Goal: Information Seeking & Learning: Learn about a topic

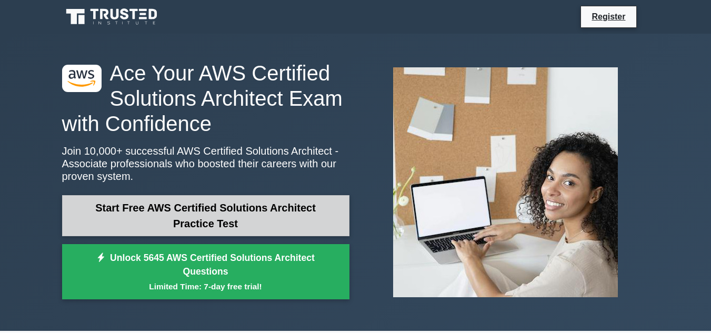
click at [241, 213] on link "Start Free AWS Certified Solutions Architect Practice Test" at bounding box center [206, 215] width 288 height 41
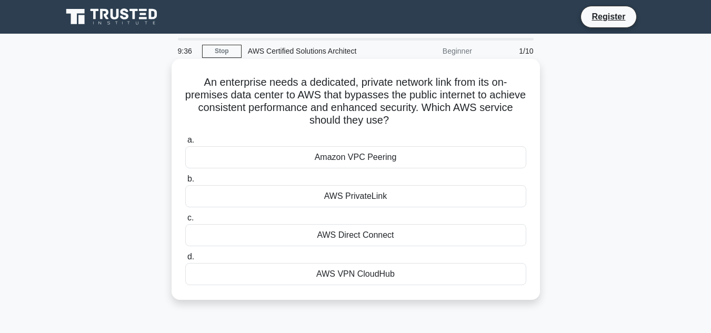
click at [356, 233] on div "AWS Direct Connect" at bounding box center [355, 235] width 341 height 22
click at [185, 222] on input "c. AWS Direct Connect" at bounding box center [185, 218] width 0 height 7
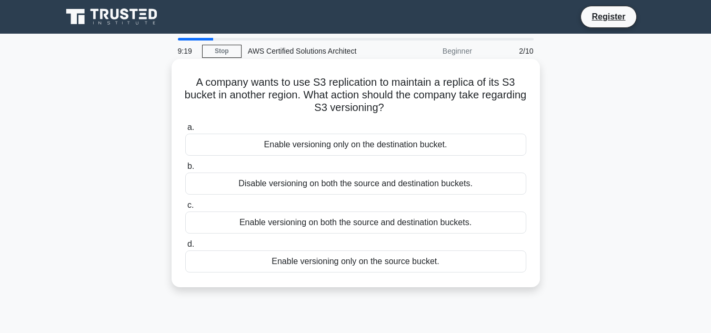
click at [361, 226] on div "Enable versioning on both the source and destination buckets." at bounding box center [355, 223] width 341 height 22
click at [185, 209] on input "c. Enable versioning on both the source and destination buckets." at bounding box center [185, 205] width 0 height 7
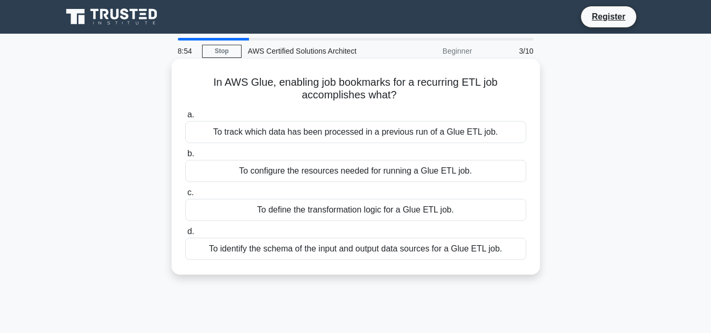
click at [359, 132] on div "To track which data has been processed in a previous run of a Glue ETL job." at bounding box center [355, 132] width 341 height 22
click at [185, 118] on input "a. To track which data has been processed in a previous run of a Glue ETL job." at bounding box center [185, 115] width 0 height 7
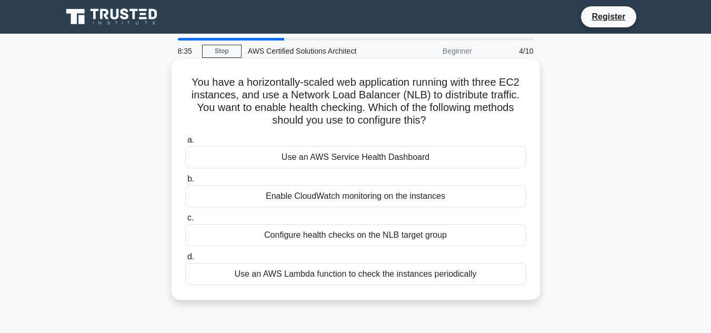
click at [344, 193] on div "Enable CloudWatch monitoring on the instances" at bounding box center [355, 196] width 341 height 22
click at [185, 183] on input "b. Enable CloudWatch monitoring on the instances" at bounding box center [185, 179] width 0 height 7
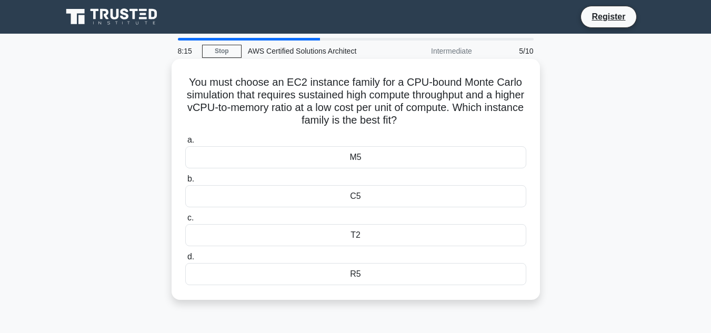
click at [328, 194] on div "C5" at bounding box center [355, 196] width 341 height 22
click at [185, 183] on input "b. C5" at bounding box center [185, 179] width 0 height 7
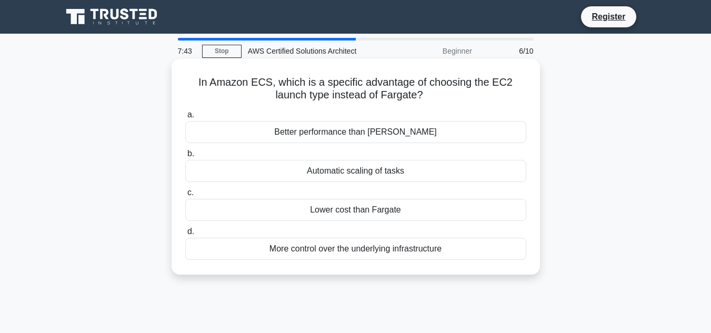
click at [373, 246] on div "More control over the underlying infrastructure" at bounding box center [355, 249] width 341 height 22
click at [185, 235] on input "d. More control over the underlying infrastructure" at bounding box center [185, 232] width 0 height 7
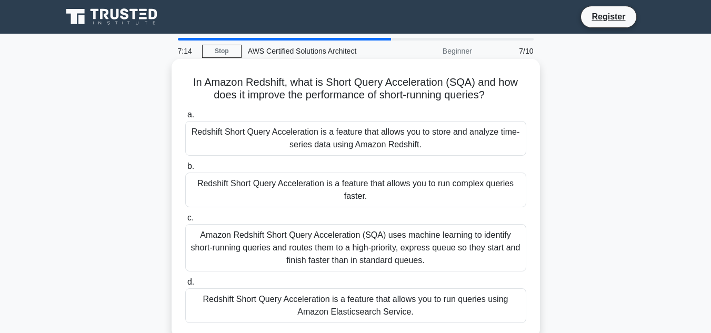
click at [383, 188] on div "Redshift Short Query Acceleration is a feature that allows you to run complex q…" at bounding box center [355, 190] width 341 height 35
click at [185, 170] on input "b. Redshift Short Query Acceleration is a feature that allows you to run comple…" at bounding box center [185, 166] width 0 height 7
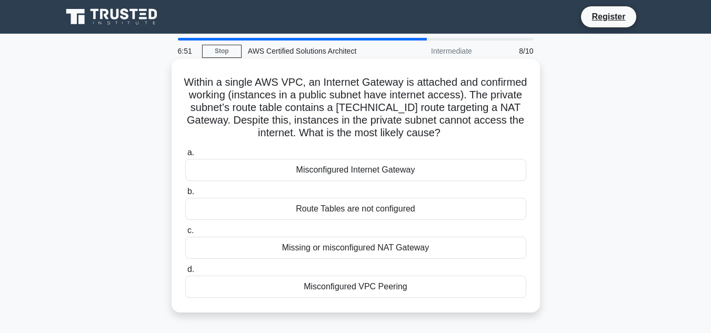
click at [323, 211] on div "Route Tables are not configured" at bounding box center [355, 209] width 341 height 22
click at [185, 195] on input "b. Route Tables are not configured" at bounding box center [185, 192] width 0 height 7
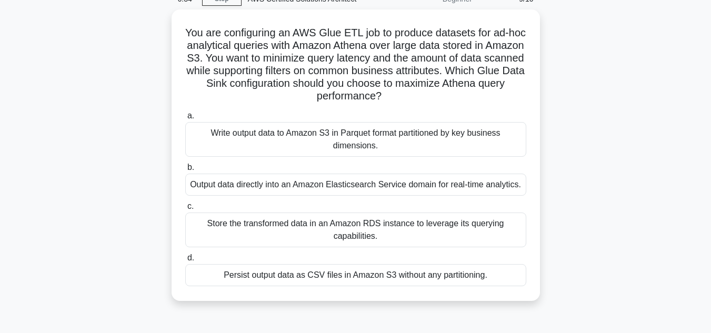
scroll to position [54, 0]
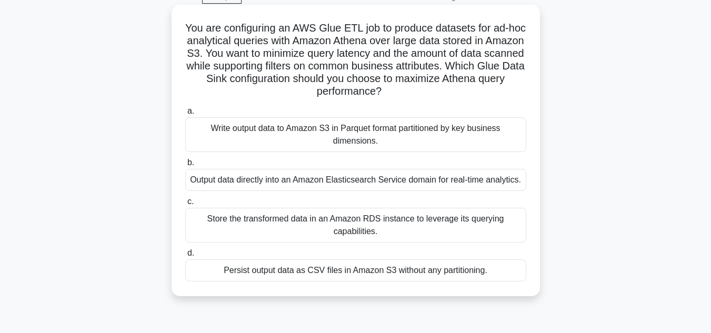
click at [405, 186] on div "Output data directly into an Amazon Elasticsearch Service domain for real-time …" at bounding box center [355, 180] width 341 height 22
click at [185, 166] on input "b. Output data directly into an Amazon Elasticsearch Service domain for real-ti…" at bounding box center [185, 163] width 0 height 7
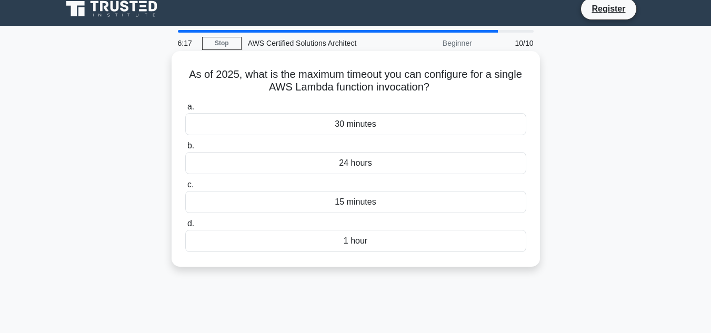
scroll to position [0, 0]
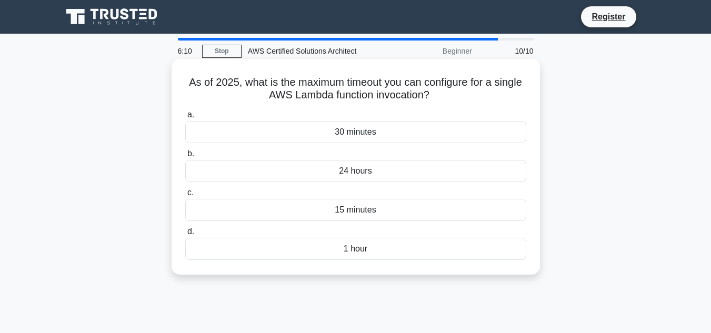
click at [353, 132] on div "30 minutes" at bounding box center [355, 132] width 341 height 22
click at [185, 118] on input "a. 30 minutes" at bounding box center [185, 115] width 0 height 7
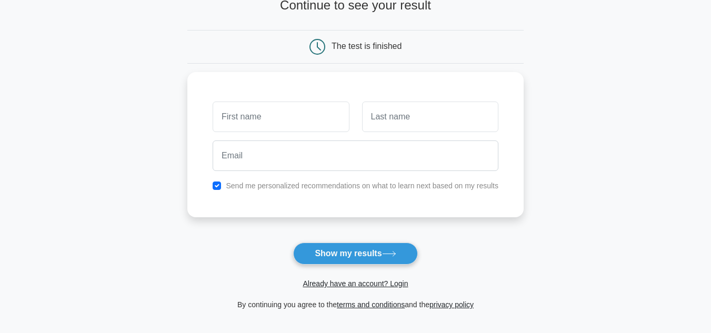
scroll to position [78, 0]
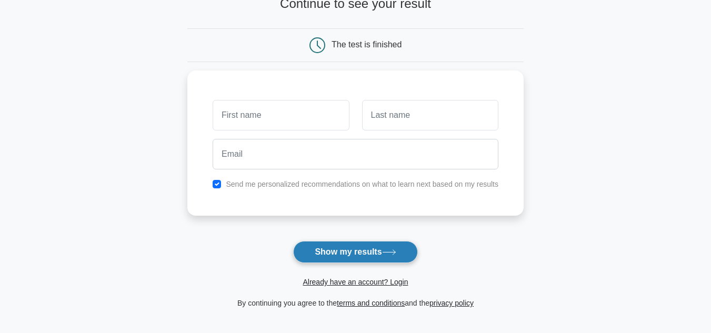
click at [358, 253] on button "Show my results" at bounding box center [355, 252] width 124 height 22
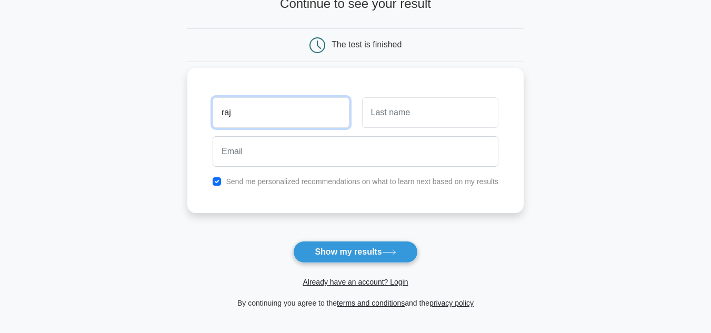
type input "raj"
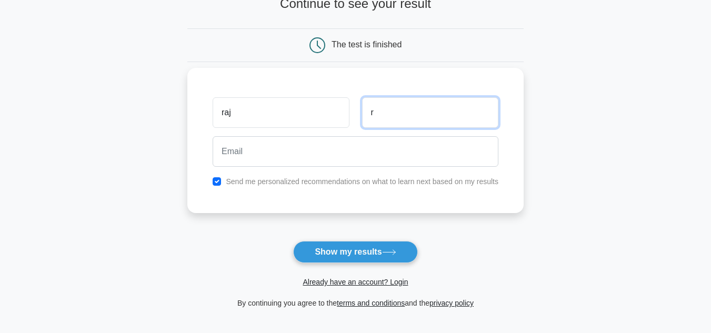
type input "r"
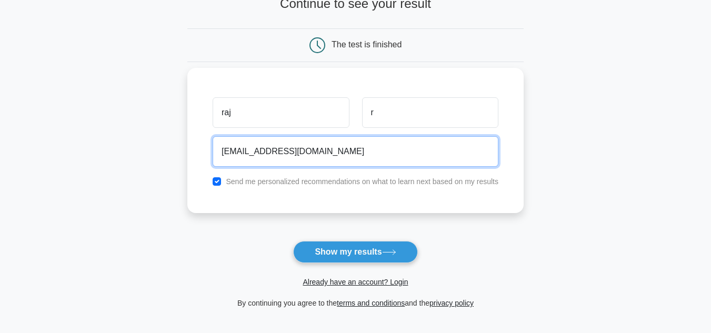
type input "rajjra12@gmail.com"
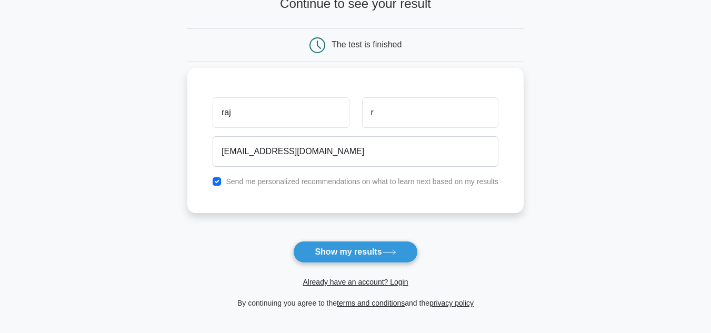
click at [290, 182] on label "Send me personalized recommendations on what to learn next based on my results" at bounding box center [362, 181] width 273 height 8
click at [217, 182] on input "checkbox" at bounding box center [217, 181] width 8 height 8
checkbox input "false"
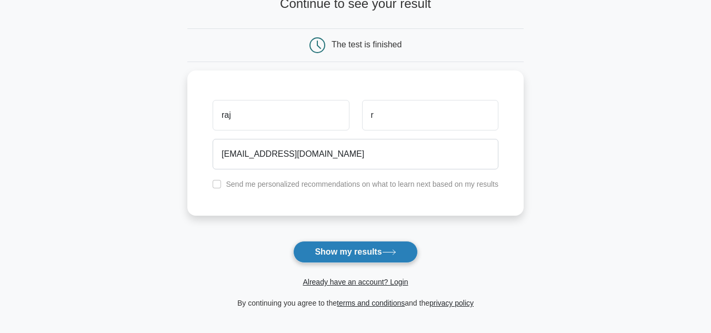
click at [344, 250] on button "Show my results" at bounding box center [355, 252] width 124 height 22
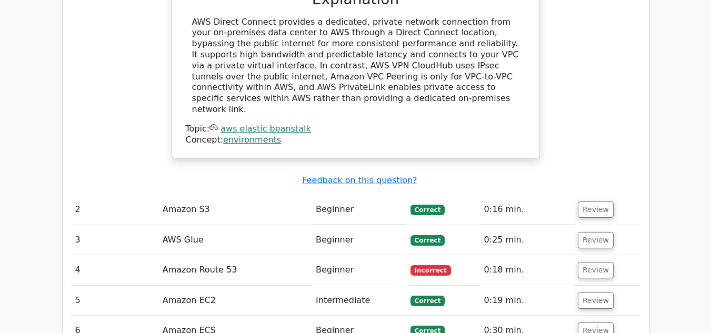
scroll to position [1252, 0]
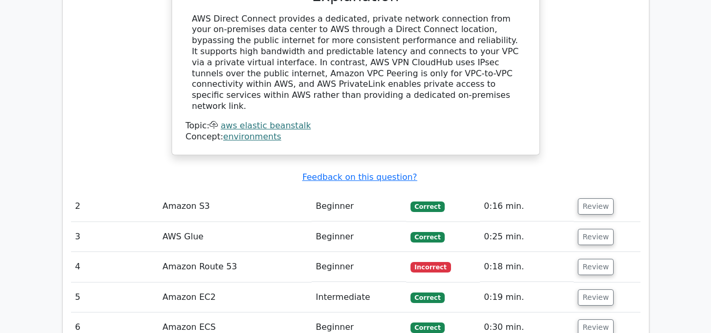
click at [206, 192] on td "Amazon S3" at bounding box center [234, 207] width 153 height 30
click at [584, 199] on button "Review" at bounding box center [596, 207] width 36 height 16
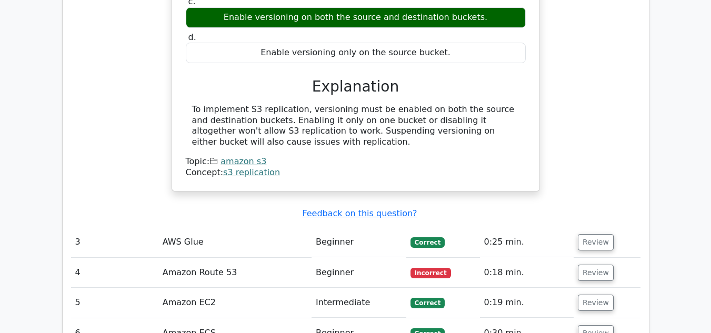
scroll to position [1611, 0]
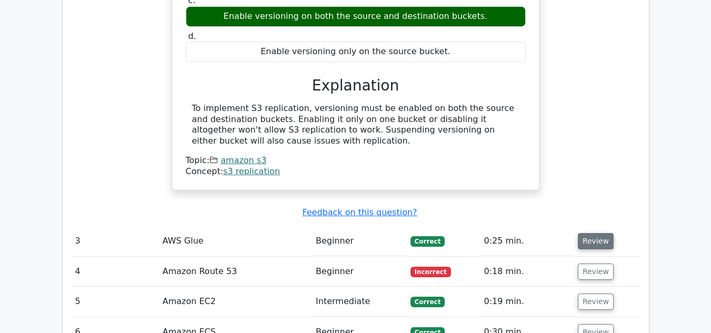
click at [597, 233] on button "Review" at bounding box center [596, 241] width 36 height 16
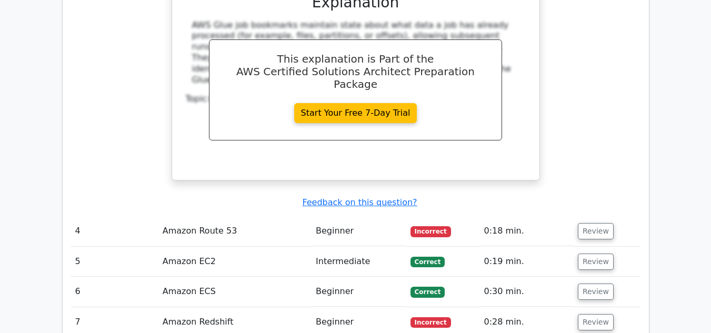
scroll to position [2088, 0]
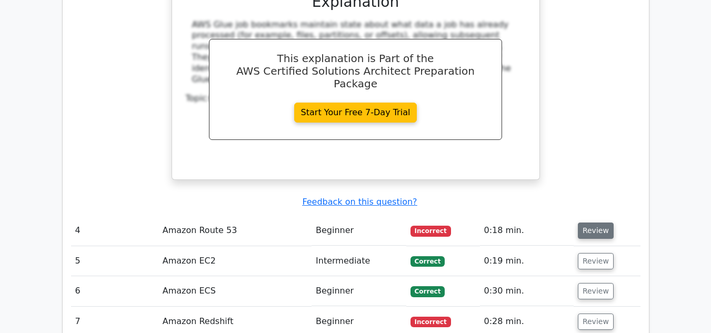
click at [591, 223] on button "Review" at bounding box center [596, 231] width 36 height 16
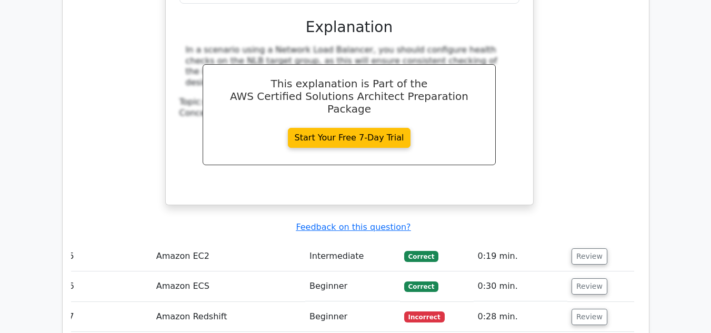
scroll to position [2543, 0]
click at [581, 249] on button "Review" at bounding box center [590, 257] width 36 height 16
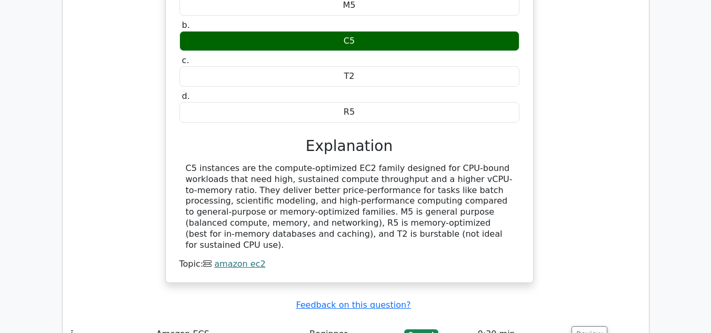
scroll to position [2905, 0]
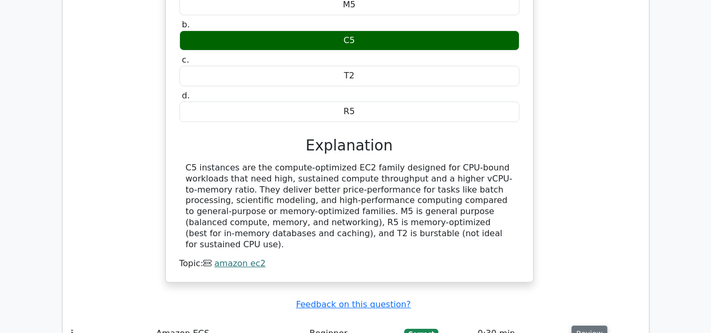
click at [581, 326] on button "Review" at bounding box center [590, 334] width 36 height 16
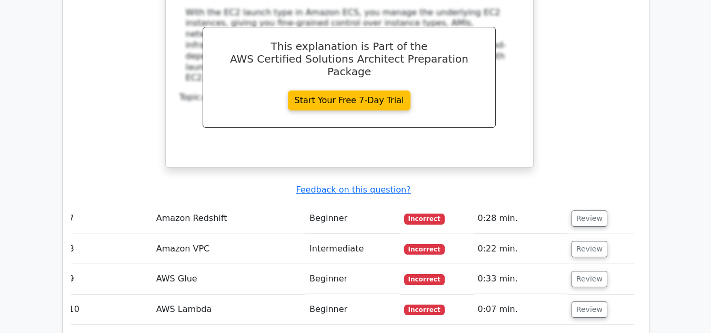
scroll to position [3476, 0]
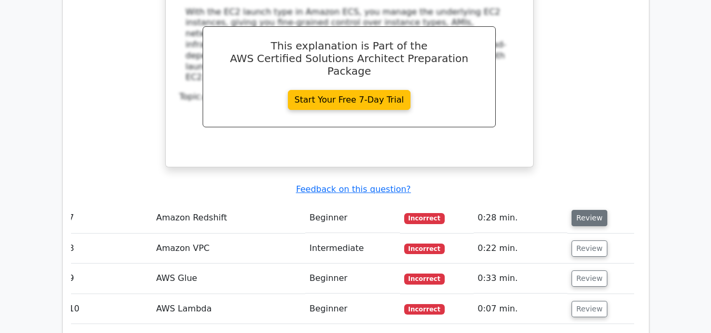
click at [590, 210] on button "Review" at bounding box center [590, 218] width 36 height 16
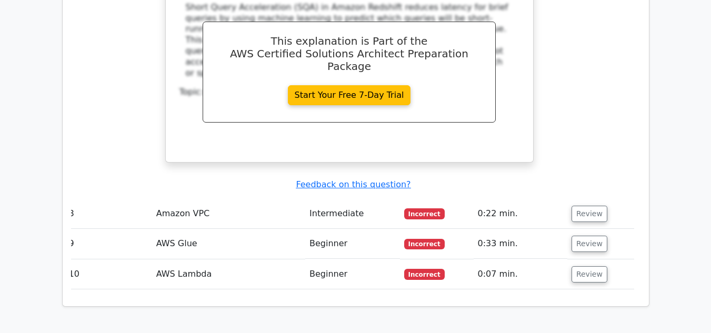
scroll to position [3992, 0]
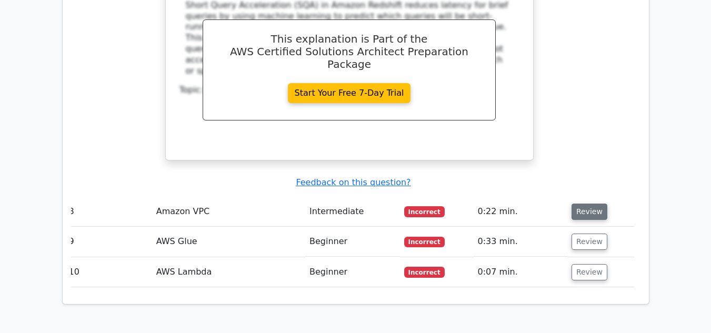
click at [589, 204] on button "Review" at bounding box center [590, 212] width 36 height 16
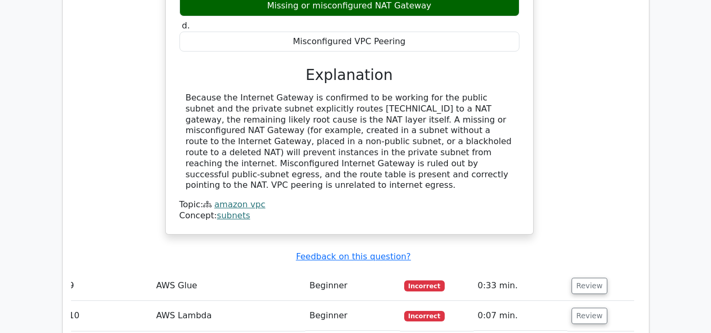
scroll to position [4407, 0]
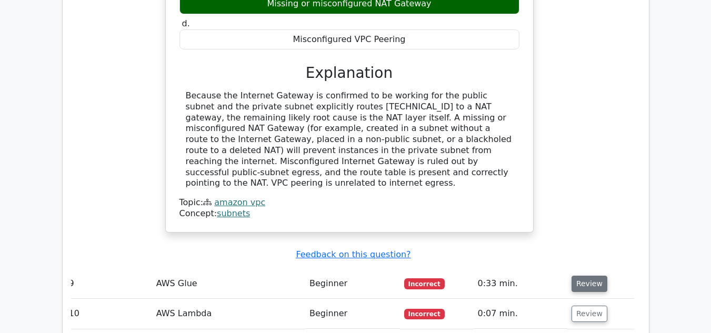
click at [583, 276] on button "Review" at bounding box center [590, 284] width 36 height 16
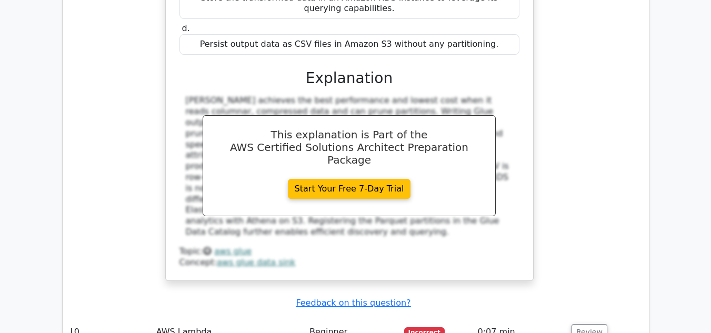
scroll to position [4923, 0]
click at [584, 324] on button "Review" at bounding box center [590, 332] width 36 height 16
click at [581, 324] on button "Review" at bounding box center [590, 332] width 36 height 16
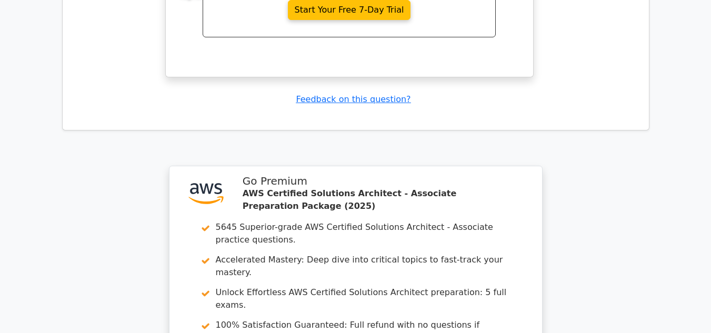
scroll to position [5585, 0]
